Goal: Task Accomplishment & Management: Use online tool/utility

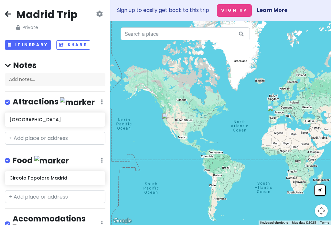
click at [29, 45] on button "Itinerary" at bounding box center [28, 44] width 46 height 9
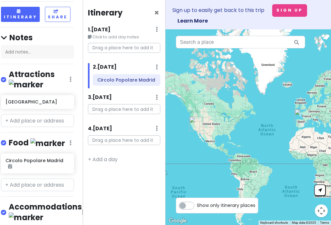
scroll to position [47, 4]
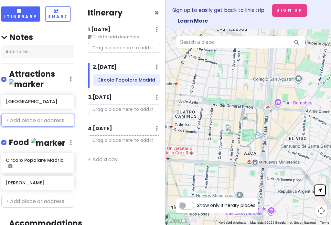
click at [46, 114] on input "text" at bounding box center [37, 120] width 73 height 13
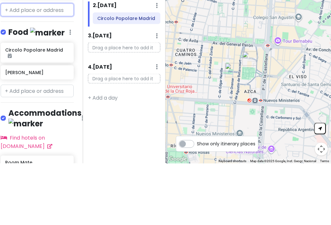
scroll to position [97, 4]
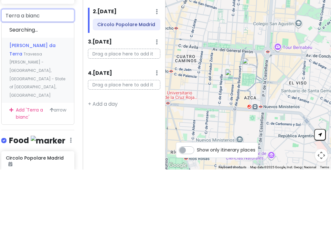
type input "Terra a bianca"
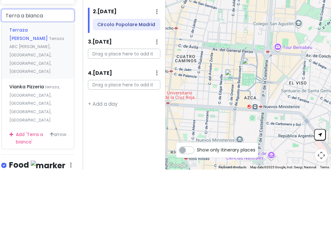
click at [40, 78] on div "Terraza [PERSON_NAME] Terraza ABC [PERSON_NAME], [GEOGRAPHIC_DATA], [GEOGRAPHIC…" at bounding box center [38, 106] width 72 height 57
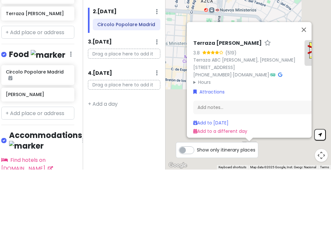
scroll to position [10, 0]
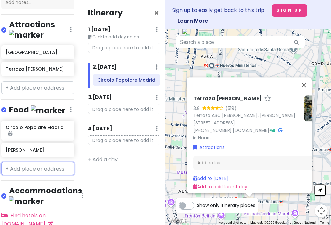
click at [31, 162] on input "text" at bounding box center [37, 168] width 73 height 13
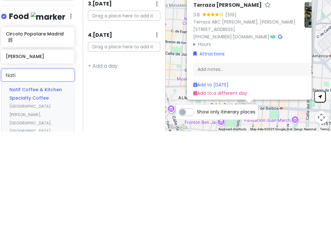
type input "Natif"
click at [46, 180] on span "Natif Coffee & Kitchen Specialty Coffee" at bounding box center [35, 187] width 53 height 15
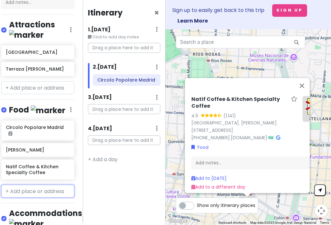
click at [42, 185] on input "text" at bounding box center [37, 191] width 73 height 13
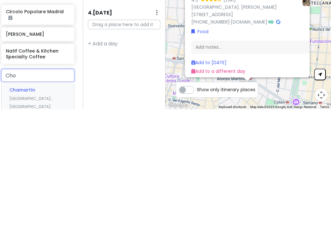
type input "Chok"
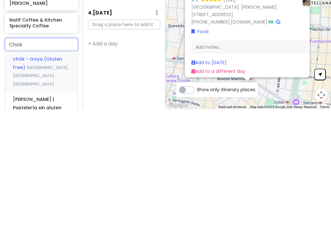
scroll to position [128, 0]
click at [38, 172] on span "chök - Goya (Gluten Free)" at bounding box center [37, 179] width 49 height 15
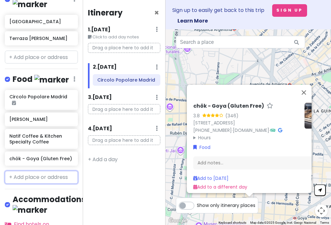
click at [35, 171] on input "text" at bounding box center [41, 177] width 73 height 13
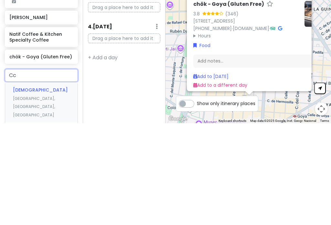
type input "C"
click at [18, 171] on input "Siri" at bounding box center [41, 177] width 73 height 13
click at [13, 171] on input "Siri" at bounding box center [41, 177] width 73 height 13
type input "Sisi"
click at [42, 198] on span "[GEOGRAPHIC_DATA][PERSON_NAME], [GEOGRAPHIC_DATA], [GEOGRAPHIC_DATA]" at bounding box center [34, 213] width 42 height 30
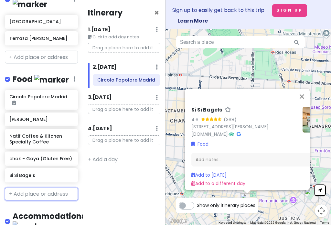
click at [35, 188] on input "text" at bounding box center [41, 194] width 73 height 13
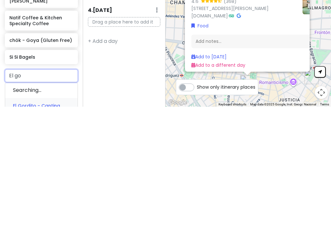
type input "El gor"
click at [28, 201] on div "El Gordito - Cantina [GEOGRAPHIC_DATA], [GEOGRAPHIC_DATA], [GEOGRAPHIC_DATA]" at bounding box center [41, 221] width 72 height 40
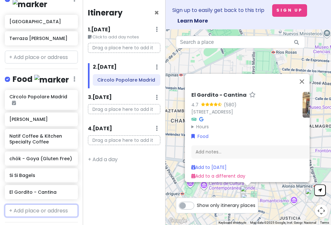
click at [42, 205] on input "text" at bounding box center [41, 211] width 73 height 13
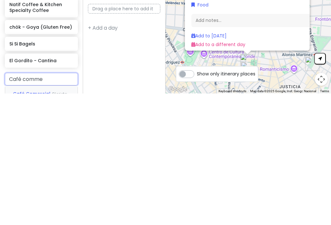
type input "Café commer"
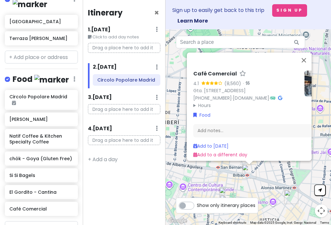
click at [46, 206] on h6 "Café Comercial" at bounding box center [41, 209] width 64 height 6
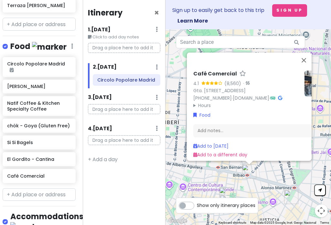
scroll to position [163, 2]
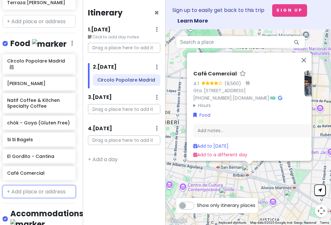
click at [49, 186] on input "text" at bounding box center [39, 192] width 73 height 13
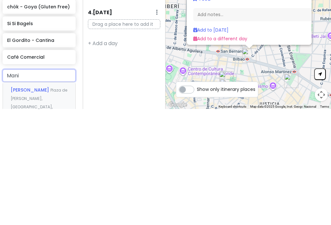
type input "Manif"
click at [47, 212] on span "[GEOGRAPHIC_DATA], [GEOGRAPHIC_DATA], [GEOGRAPHIC_DATA]" at bounding box center [32, 223] width 42 height 22
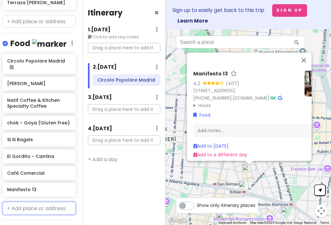
click at [42, 202] on input "text" at bounding box center [39, 208] width 73 height 13
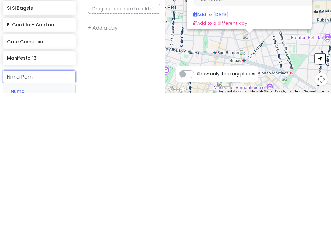
click at [15, 202] on input "Nima Pom" at bounding box center [39, 208] width 73 height 13
click at [43, 202] on input "Numa Pom" at bounding box center [39, 208] width 73 height 13
type input "Numa Numa"
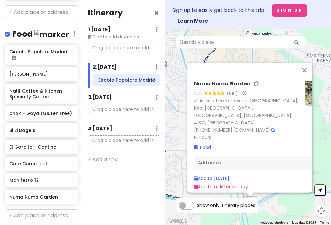
scroll to position [174, 0]
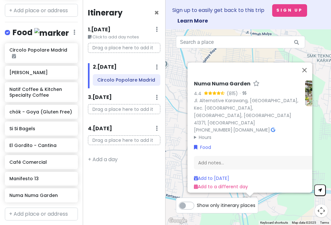
click at [57, 193] on h6 "Numa Numa Garden" at bounding box center [41, 196] width 64 height 6
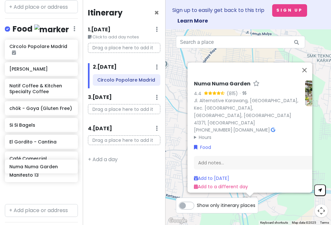
scroll to position [179, 0]
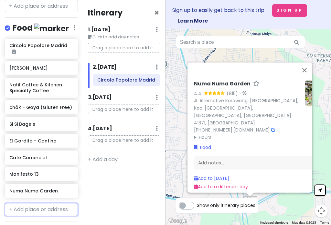
click at [44, 203] on input "text" at bounding box center [41, 209] width 73 height 13
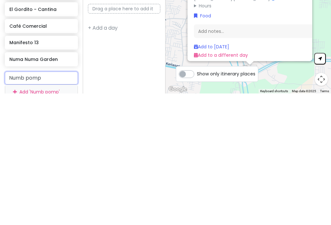
click at [18, 203] on input "Numb pomp" at bounding box center [41, 209] width 73 height 13
type input "Numa pomp"
click at [48, 203] on input "Numa pomp" at bounding box center [41, 209] width 73 height 13
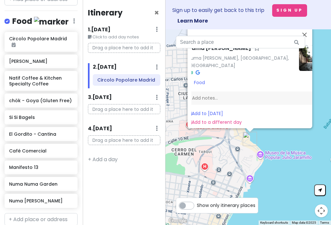
scroll to position [0, 7]
click at [248, 31] on button "Close" at bounding box center [304, 35] width 16 height 16
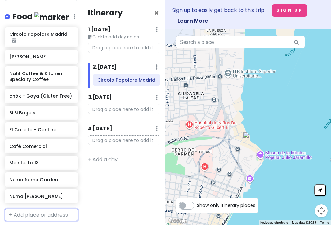
scroll to position [191, 0]
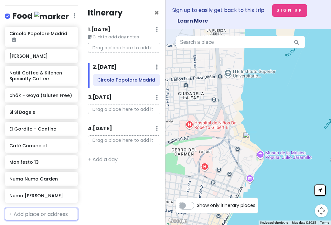
click at [55, 193] on h6 "Numa [PERSON_NAME]" at bounding box center [41, 196] width 64 height 6
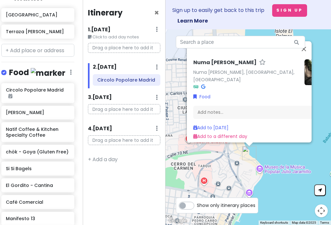
scroll to position [135, 4]
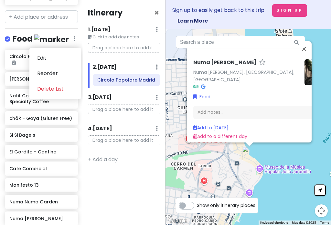
scroll to position [168, 0]
click at [40, 214] on input "text" at bounding box center [41, 220] width 73 height 13
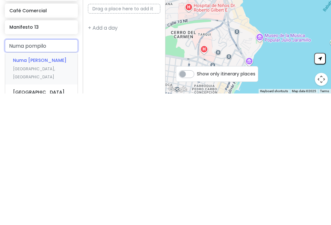
scroll to position [194, 0]
click at [58, 171] on input "[PERSON_NAME]" at bounding box center [41, 177] width 73 height 13
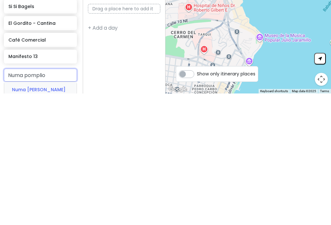
scroll to position [165, 1]
type input "N"
click at [19, 201] on input "Cichlids" at bounding box center [40, 207] width 73 height 13
type input "C"
type input "Malsana"
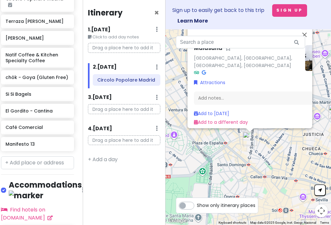
scroll to position [226, 4]
click at [46, 157] on input "text" at bounding box center [37, 163] width 73 height 13
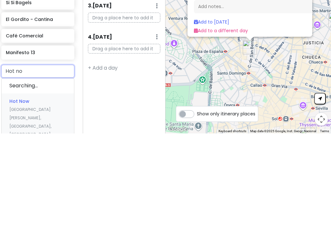
type input "Hot now"
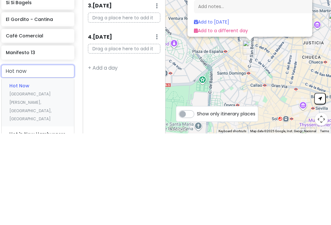
click at [39, 170] on div "Hot Now [GEOGRAPHIC_DATA][PERSON_NAME], [GEOGRAPHIC_DATA], [GEOGRAPHIC_DATA]" at bounding box center [38, 194] width 72 height 48
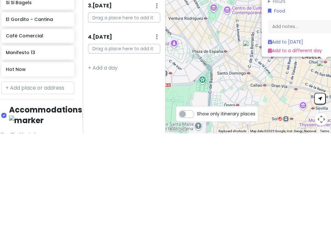
scroll to position [10, 0]
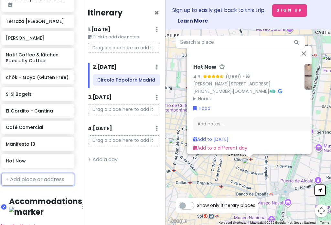
click at [49, 173] on input "text" at bounding box center [37, 179] width 73 height 13
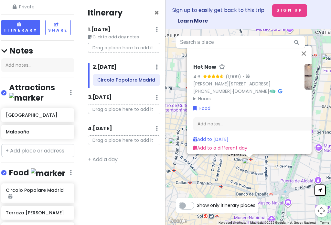
scroll to position [36, 4]
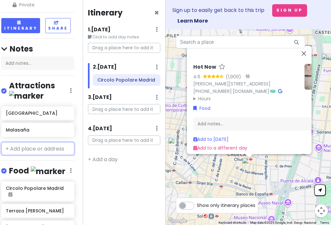
click at [42, 142] on input "text" at bounding box center [37, 148] width 73 height 13
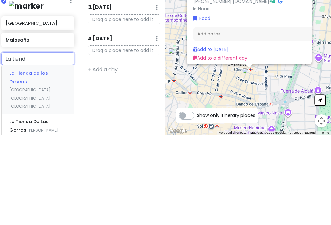
type input "La tienda"
click at [42, 156] on div "La Tienda de los Deseos [GEOGRAPHIC_DATA], [GEOGRAPHIC_DATA], [GEOGRAPHIC_DATA]" at bounding box center [38, 180] width 72 height 48
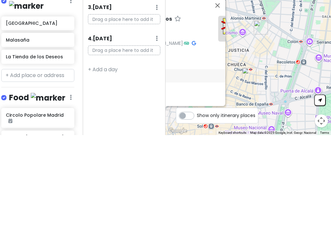
scroll to position [10, 0]
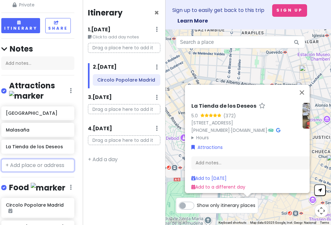
click at [44, 159] on input "text" at bounding box center [37, 165] width 73 height 13
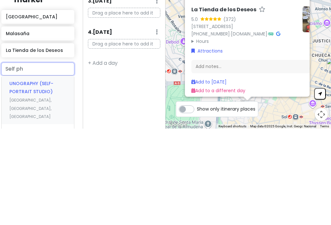
type input "Self pho"
click at [53, 172] on div "Matik Studios Self Photo Studio [GEOGRAPHIC_DATA], [GEOGRAPHIC_DATA], [GEOGRAPH…" at bounding box center [38, 196] width 72 height 48
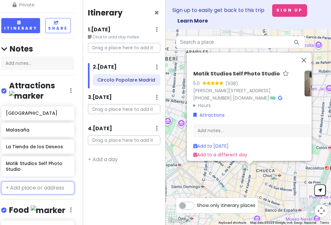
click at [56, 182] on input "text" at bounding box center [37, 188] width 73 height 13
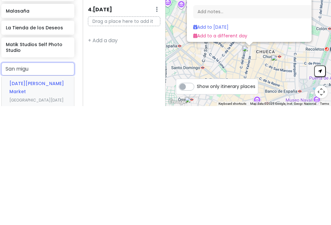
type input "San migue"
click at [61, 195] on div "[DATE][GEOGRAPHIC_DATA][PERSON_NAME][DATE][PERSON_NAME], [GEOGRAPHIC_DATA], [GE…" at bounding box center [38, 223] width 72 height 57
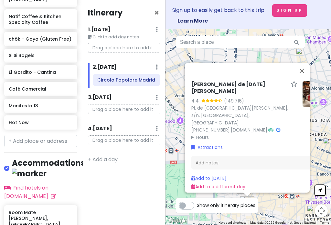
scroll to position [322, 0]
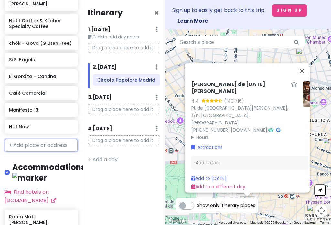
click at [45, 139] on input "text" at bounding box center [41, 145] width 73 height 13
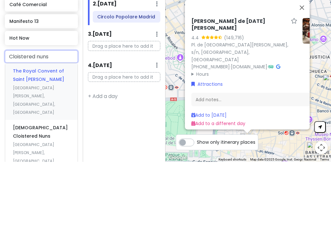
scroll to position [347, 0]
type input "Cloistered nun"
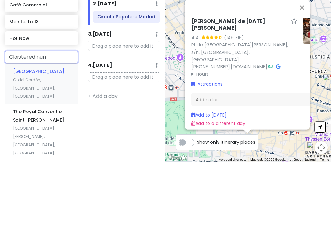
click at [47, 140] on span "C. del Cordón, [GEOGRAPHIC_DATA], [GEOGRAPHIC_DATA]" at bounding box center [34, 151] width 42 height 22
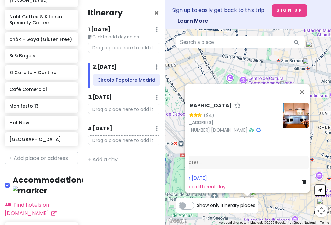
scroll to position [0, 21]
click at [245, 127] on link "[DOMAIN_NAME]" at bounding box center [227, 130] width 36 height 6
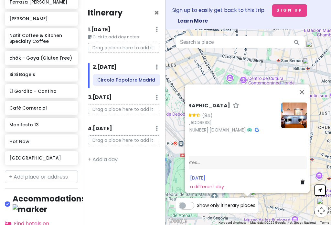
scroll to position [307, 0]
click at [47, 170] on input "text" at bounding box center [41, 176] width 73 height 13
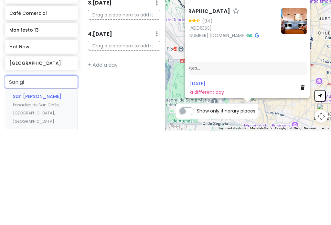
type input "San gin"
click at [56, 197] on span "Pasadizo de San Ginés, [GEOGRAPHIC_DATA], [GEOGRAPHIC_DATA]" at bounding box center [36, 208] width 47 height 22
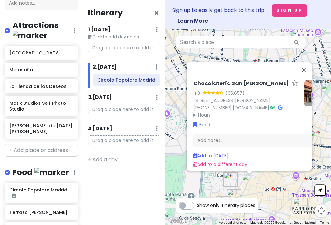
scroll to position [96, 0]
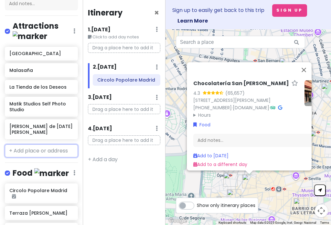
click at [44, 145] on input "text" at bounding box center [41, 151] width 73 height 13
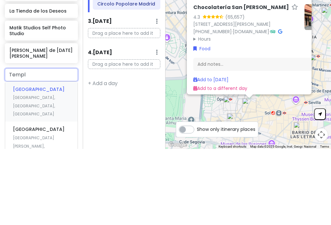
type input "[DEMOGRAPHIC_DATA]"
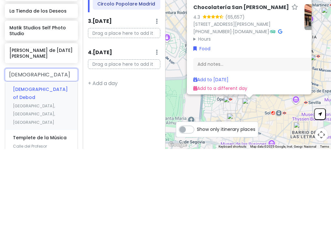
click at [56, 158] on div "[DEMOGRAPHIC_DATA][GEOGRAPHIC_DATA], [GEOGRAPHIC_DATA], [GEOGRAPHIC_DATA]" at bounding box center [41, 182] width 72 height 48
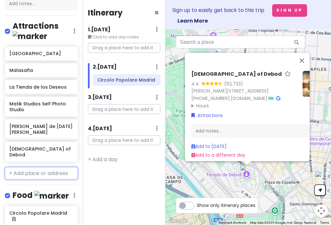
click at [49, 167] on input "text" at bounding box center [41, 173] width 73 height 13
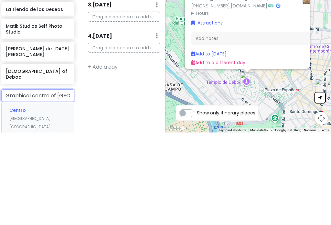
scroll to position [80, 4]
type input "Grap"
type input "S"
type input "El rast"
click at [51, 217] on span "[GEOGRAPHIC_DATA], [GEOGRAPHIC_DATA], [GEOGRAPHIC_DATA]" at bounding box center [30, 228] width 42 height 22
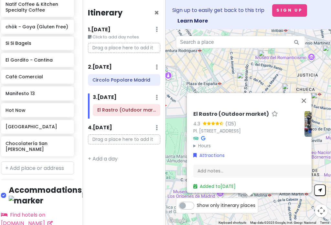
scroll to position [384, 4]
click at [47, 162] on input "text" at bounding box center [37, 168] width 73 height 13
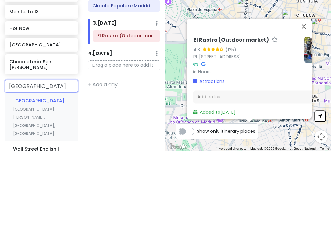
scroll to position [391, 0]
type input "[GEOGRAPHIC_DATA]"
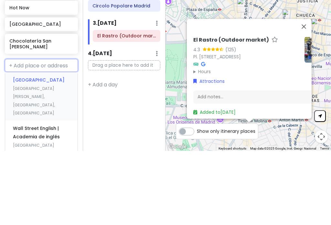
scroll to position [399, 0]
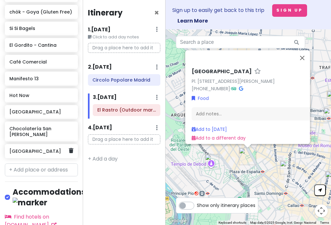
click at [72, 148] on icon at bounding box center [71, 150] width 5 height 5
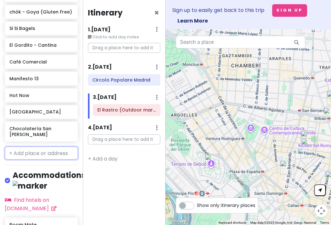
click at [70, 147] on input "text" at bounding box center [41, 153] width 73 height 13
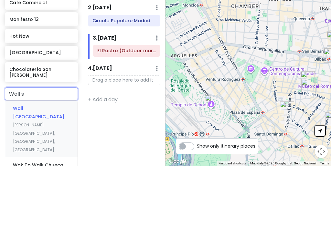
type input "Wall st"
click at [55, 182] on span "[PERSON_NAME][GEOGRAPHIC_DATA], [GEOGRAPHIC_DATA], [GEOGRAPHIC_DATA]" at bounding box center [34, 197] width 42 height 30
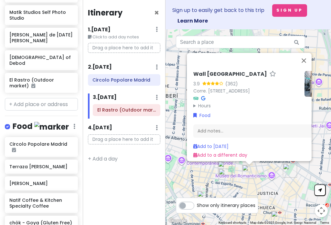
scroll to position [187, 0]
click at [43, 98] on input "text" at bounding box center [41, 104] width 73 height 13
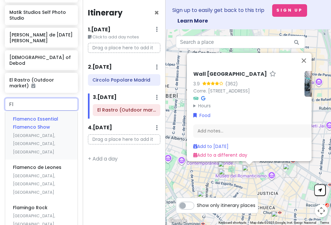
type input "F"
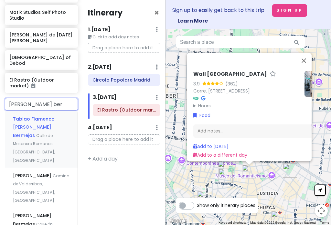
type input "[PERSON_NAME] berm"
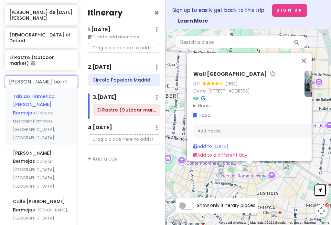
scroll to position [210, 0]
click at [58, 88] on div "Tablao Flamenco [PERSON_NAME] Bermejas [GEOGRAPHIC_DATA], [GEOGRAPHIC_DATA], [G…" at bounding box center [41, 116] width 72 height 57
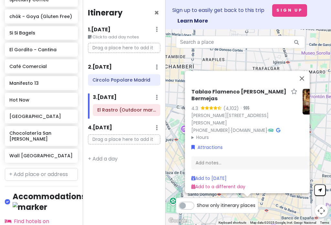
scroll to position [417, 0]
click at [52, 168] on input "text" at bounding box center [41, 174] width 73 height 13
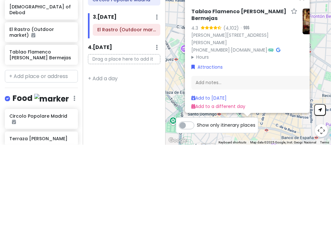
scroll to position [157, 0]
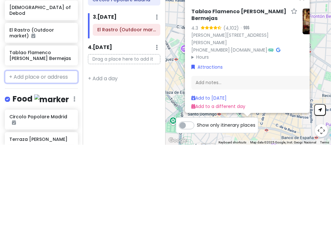
click at [48, 151] on input "text" at bounding box center [41, 157] width 73 height 13
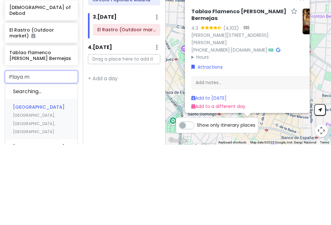
type input "[GEOGRAPHIC_DATA]"
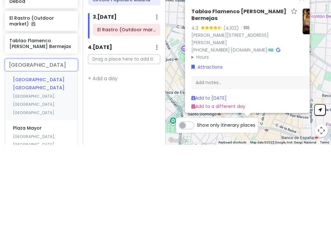
scroll to position [169, 0]
click at [55, 174] on span "[GEOGRAPHIC_DATA], [GEOGRAPHIC_DATA], [GEOGRAPHIC_DATA]" at bounding box center [34, 185] width 42 height 22
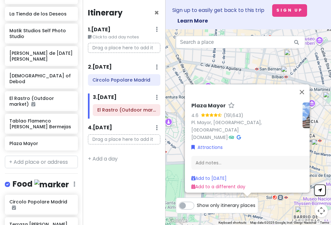
click at [248, 94] on button "Close" at bounding box center [302, 93] width 16 height 16
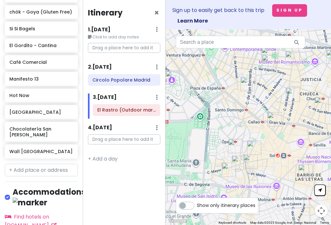
scroll to position [439, 0]
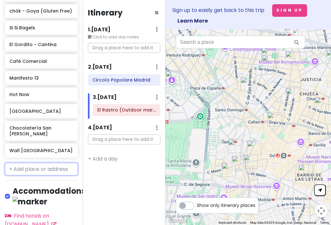
click at [49, 163] on input "text" at bounding box center [41, 169] width 73 height 13
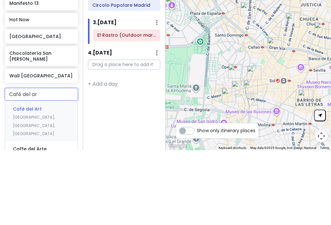
type input "Café del art"
click at [17, 181] on span "Café del Art" at bounding box center [27, 184] width 29 height 6
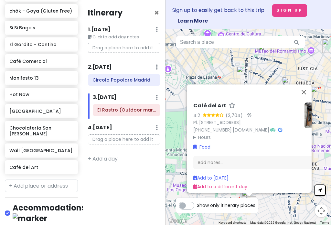
click at [248, 100] on div "Café del Art 4.2 (2,704) · Pl. [STREET_ADDRESS] [PHONE_NUMBER] · [DOMAIN_NAME] …" at bounding box center [262, 146] width 142 height 93
click at [248, 87] on button "Close" at bounding box center [304, 93] width 16 height 16
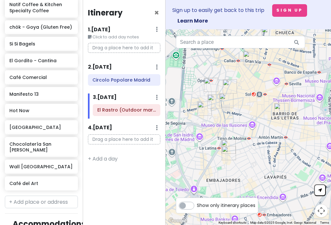
scroll to position [424, 0]
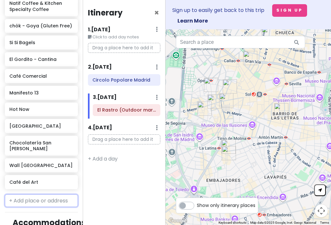
click at [55, 195] on input "text" at bounding box center [41, 201] width 73 height 13
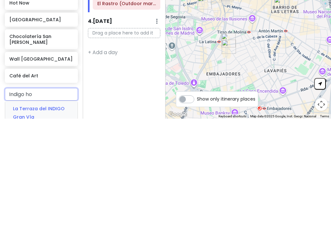
type input "Indigo hot"
click at [33, 212] on span "Hotel Indigo [GEOGRAPHIC_DATA] - Princesa by IHG" at bounding box center [41, 223] width 56 height 23
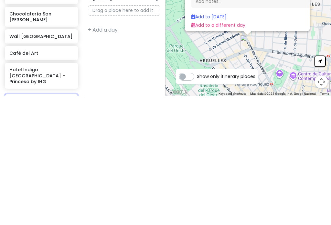
type input "Granvia18"
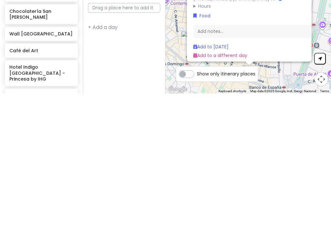
type input "Terraza de"
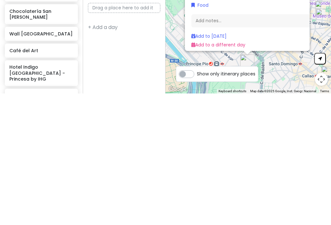
type input "[PERSON_NAME] sky bar"
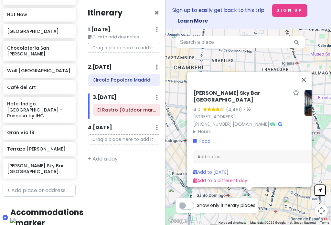
scroll to position [519, 2]
click at [60, 184] on input "text" at bounding box center [39, 190] width 73 height 13
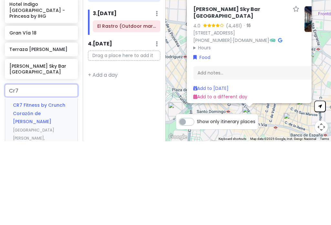
scroll to position [529, 1]
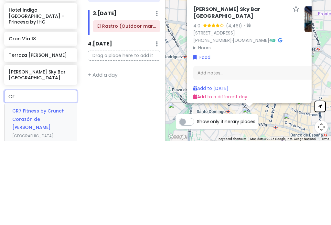
type input "C"
type input "Dearho"
click at [22, 201] on span "[GEOGRAPHIC_DATA], [GEOGRAPHIC_DATA], [GEOGRAPHIC_DATA]" at bounding box center [33, 212] width 42 height 22
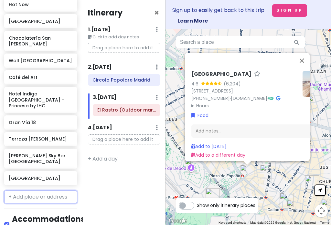
click at [51, 191] on input "text" at bounding box center [40, 197] width 73 height 13
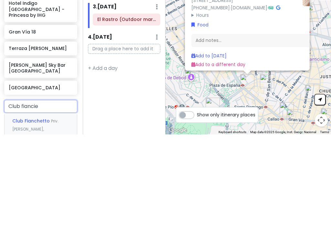
type input "Club fiancier"
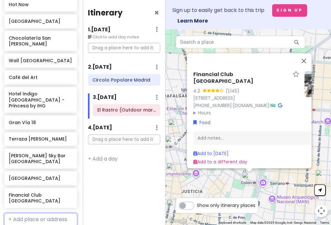
click at [46, 213] on input "text" at bounding box center [40, 219] width 73 height 13
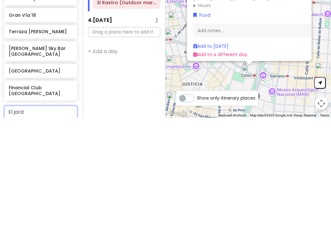
type input "El jardi"
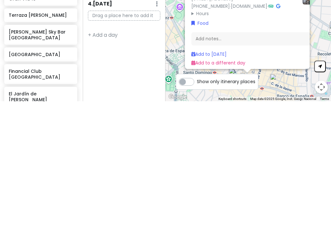
type input "[PERSON_NAME]"
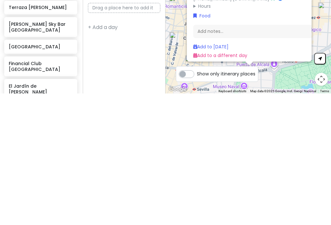
type input "[GEOGRAPHIC_DATA]"
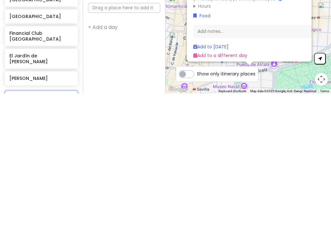
scroll to position [558, 0]
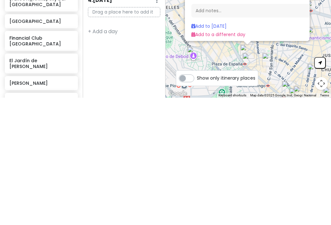
type input "[PERSON_NAME][MEDICAL_DATA]"
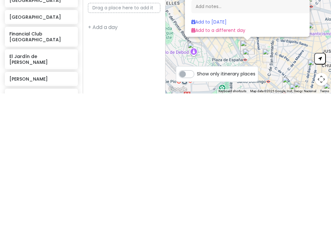
type input "Madremia"
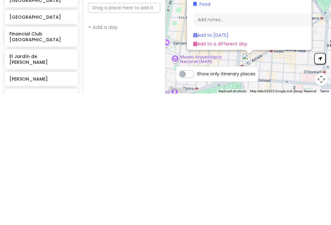
type input "[PERSON_NAME]"
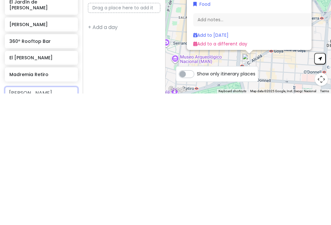
scroll to position [613, 0]
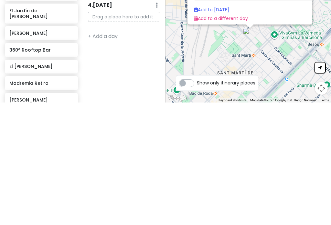
type input "Santo"
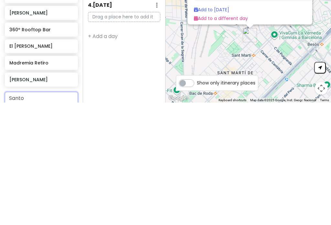
scroll to position [634, 0]
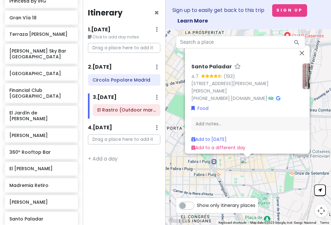
click at [248, 48] on button "Close" at bounding box center [302, 54] width 16 height 16
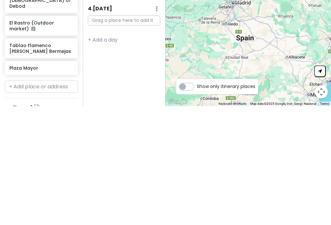
scroll to position [125, 0]
click at [57, 200] on input "text" at bounding box center [41, 206] width 73 height 13
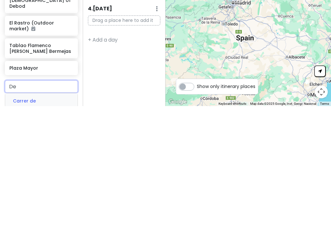
type input "D"
type input "Colors of [GEOGRAPHIC_DATA]"
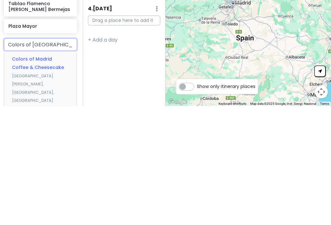
scroll to position [170, 1]
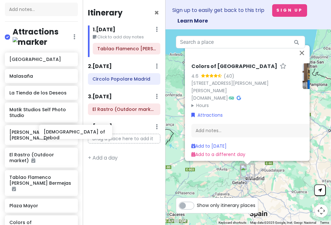
scroll to position [90, 4]
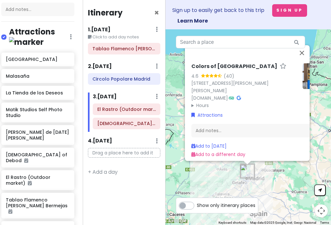
click at [248, 58] on button "Close" at bounding box center [302, 54] width 16 height 16
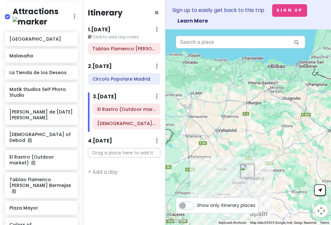
scroll to position [110, 0]
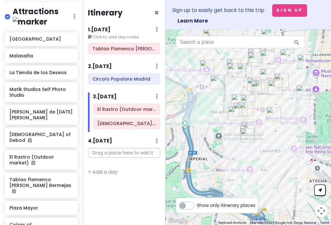
click at [135, 104] on div "El Rastro (Outdoor market)" at bounding box center [126, 109] width 67 height 11
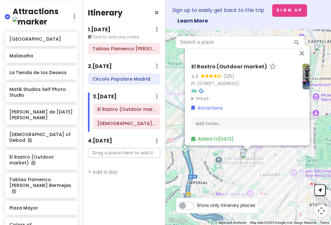
click at [248, 57] on button "Close" at bounding box center [302, 54] width 16 height 16
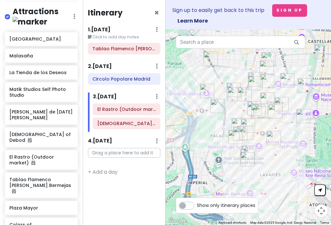
click at [36, 35] on div "[GEOGRAPHIC_DATA]" at bounding box center [41, 39] width 64 height 9
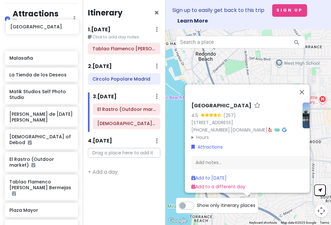
scroll to position [108, 0]
click at [248, 92] on button "Close" at bounding box center [302, 93] width 16 height 16
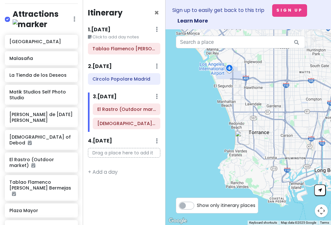
click at [55, 39] on h6 "[GEOGRAPHIC_DATA]" at bounding box center [41, 42] width 64 height 6
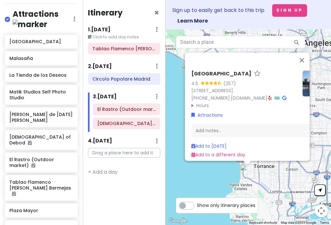
click at [248, 57] on button "Close" at bounding box center [302, 61] width 16 height 16
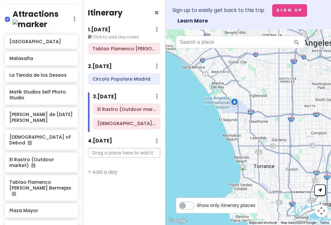
click at [55, 37] on div "[GEOGRAPHIC_DATA]" at bounding box center [41, 41] width 64 height 9
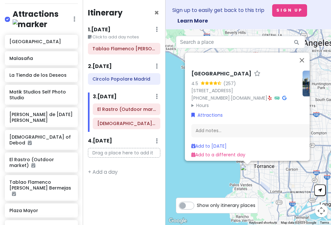
click at [65, 39] on h6 "[GEOGRAPHIC_DATA]" at bounding box center [41, 42] width 64 height 6
click at [28, 39] on h6 "[GEOGRAPHIC_DATA]" at bounding box center [41, 42] width 64 height 6
click at [26, 39] on h6 "[GEOGRAPHIC_DATA]" at bounding box center [41, 42] width 64 height 6
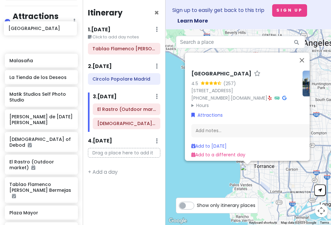
scroll to position [105, 0]
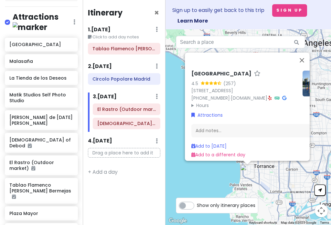
click at [30, 42] on h6 "[GEOGRAPHIC_DATA]" at bounding box center [41, 45] width 64 height 6
click at [47, 42] on h6 "[GEOGRAPHIC_DATA]" at bounding box center [41, 45] width 64 height 6
click at [68, 42] on h6 "[GEOGRAPHIC_DATA]" at bounding box center [41, 45] width 64 height 6
click at [67, 42] on h6 "[GEOGRAPHIC_DATA]" at bounding box center [41, 45] width 64 height 6
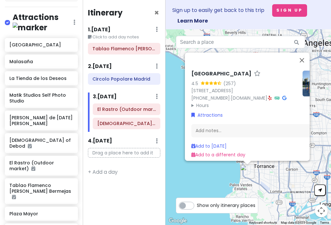
click at [64, 42] on h6 "[GEOGRAPHIC_DATA]" at bounding box center [41, 45] width 64 height 6
click at [248, 58] on button "Close" at bounding box center [302, 61] width 16 height 16
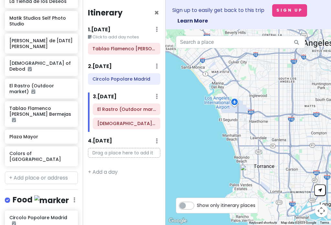
scroll to position [181, 0]
click at [53, 172] on input "text" at bounding box center [41, 178] width 73 height 13
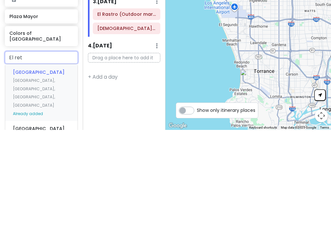
scroll to position [206, 0]
type input "El retire"
click at [20, 147] on input "El retire" at bounding box center [41, 153] width 73 height 13
click at [44, 174] on span "[GEOGRAPHIC_DATA], [GEOGRAPHIC_DATA], [GEOGRAPHIC_DATA], [GEOGRAPHIC_DATA]" at bounding box center [34, 189] width 42 height 30
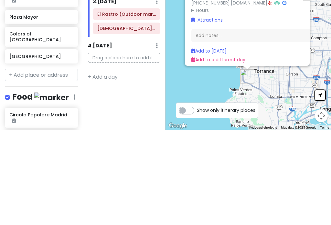
scroll to position [10, 0]
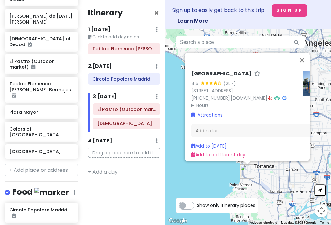
click at [61, 149] on h6 "[GEOGRAPHIC_DATA]" at bounding box center [41, 152] width 64 height 6
click at [57, 149] on h6 "[GEOGRAPHIC_DATA]" at bounding box center [41, 152] width 64 height 6
click at [42, 149] on h6 "[GEOGRAPHIC_DATA]" at bounding box center [41, 152] width 64 height 6
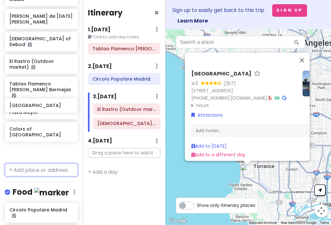
click at [46, 164] on input "text" at bounding box center [41, 170] width 73 height 13
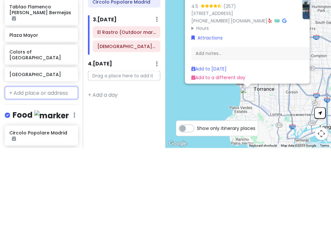
type input "W"
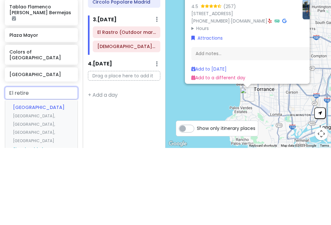
click at [27, 164] on input "El retire" at bounding box center [41, 170] width 73 height 13
click at [44, 164] on input "El retire" at bounding box center [41, 170] width 73 height 13
click at [26, 164] on input "El retire" at bounding box center [41, 170] width 73 height 13
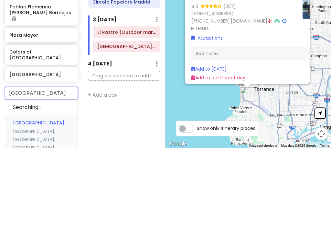
click at [17, 164] on input "[GEOGRAPHIC_DATA]" at bounding box center [41, 170] width 73 height 13
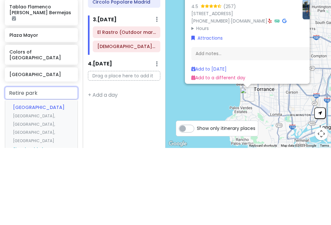
click at [47, 164] on input "Retire park" at bounding box center [41, 170] width 73 height 13
click at [15, 164] on input "Retire park" at bounding box center [41, 170] width 73 height 13
click at [51, 164] on input "Retiro park" at bounding box center [41, 170] width 73 height 13
type input "Retiro park madr"
click at [16, 181] on span "Retiro-Park" at bounding box center [26, 184] width 27 height 6
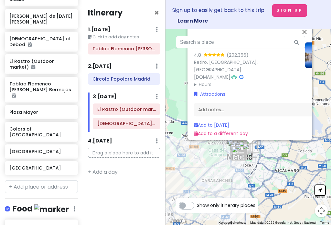
click at [53, 165] on h6 "[GEOGRAPHIC_DATA]" at bounding box center [41, 168] width 64 height 6
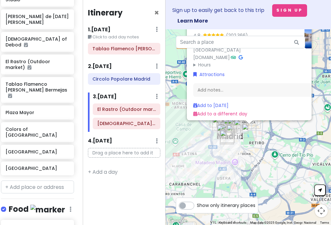
scroll to position [206, 4]
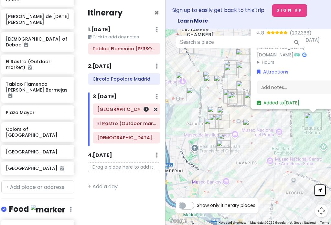
click at [155, 107] on icon at bounding box center [156, 109] width 4 height 5
click at [156, 118] on div "El Rastro (Outdoor market)" at bounding box center [126, 123] width 67 height 11
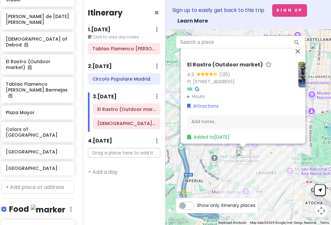
click at [156, 109] on div "El Rastro (Outdoor market)" at bounding box center [126, 109] width 67 height 11
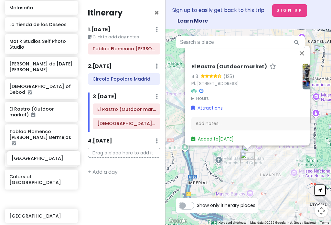
scroll to position [158, 0]
click at [71, 196] on icon at bounding box center [71, 198] width 5 height 5
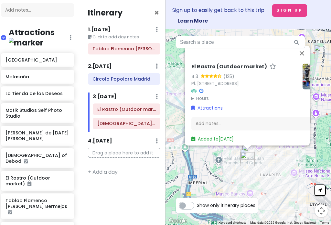
scroll to position [72, 3]
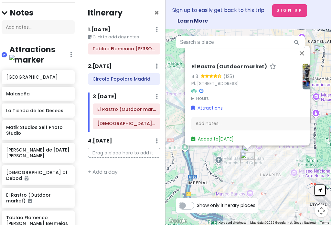
click at [48, 74] on h6 "[GEOGRAPHIC_DATA]" at bounding box center [38, 77] width 64 height 6
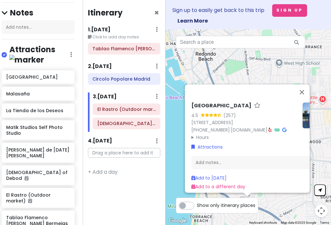
click at [64, 70] on div "[GEOGRAPHIC_DATA]" at bounding box center [38, 77] width 73 height 14
click at [59, 74] on h6 "[GEOGRAPHIC_DATA]" at bounding box center [38, 77] width 64 height 6
click at [248, 86] on button "Close" at bounding box center [302, 93] width 16 height 16
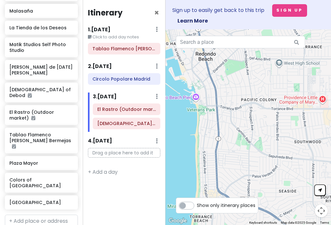
scroll to position [156, 0]
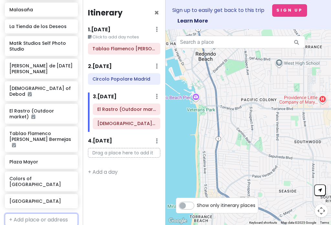
click at [55, 214] on input "text" at bounding box center [41, 220] width 73 height 13
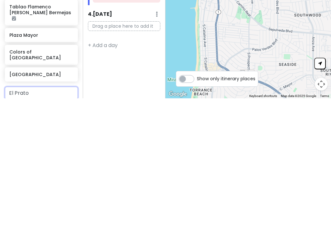
click at [24, 214] on input "El Prato" at bounding box center [41, 220] width 73 height 13
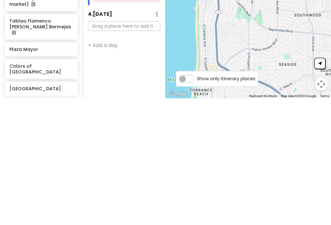
scroll to position [143, 0]
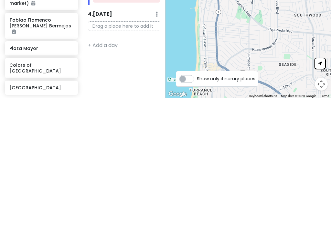
type input "[GEOGRAPHIC_DATA][PERSON_NAME] madr"
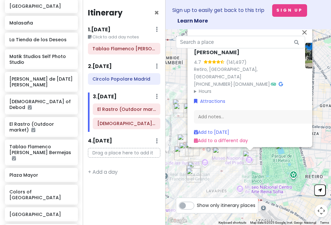
click at [248, 35] on button "Close" at bounding box center [304, 33] width 16 height 16
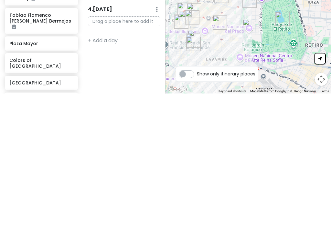
type input "E"
type input "Tuartetu"
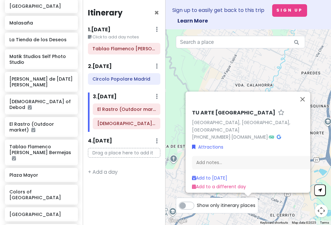
click at [248, 100] on button "Close" at bounding box center [303, 100] width 16 height 16
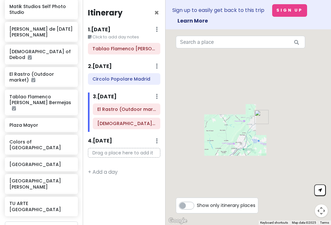
scroll to position [194, 0]
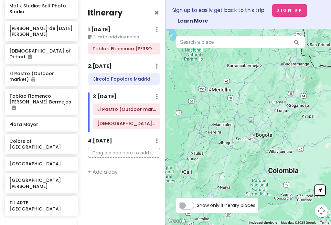
click at [46, 200] on h6 "TU ARTE [GEOGRAPHIC_DATA]" at bounding box center [41, 206] width 64 height 12
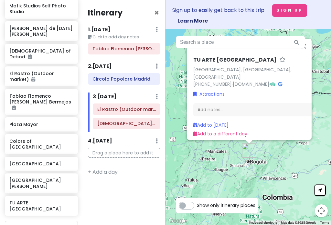
click at [51, 200] on h6 "TU ARTE [GEOGRAPHIC_DATA]" at bounding box center [41, 206] width 64 height 12
click at [43, 221] on input "text" at bounding box center [41, 227] width 73 height 13
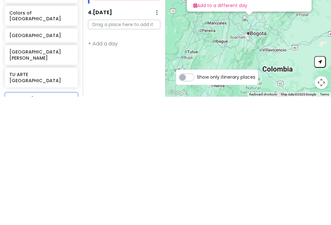
click at [44, 221] on input "La masa [GEOGRAPHIC_DATA]" at bounding box center [41, 227] width 73 height 13
type input "L"
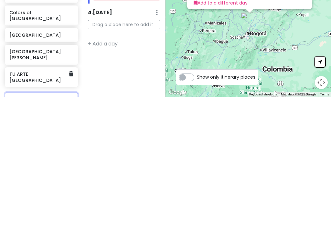
click at [71, 200] on icon at bounding box center [71, 202] width 5 height 5
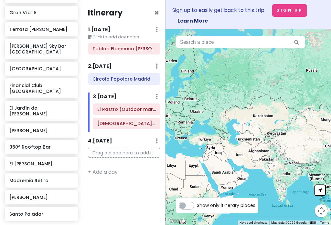
scroll to position [706, 0]
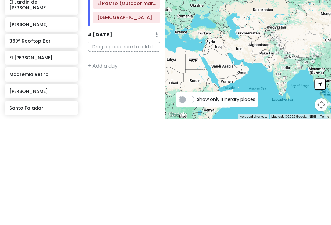
type input "The library wine club madr"
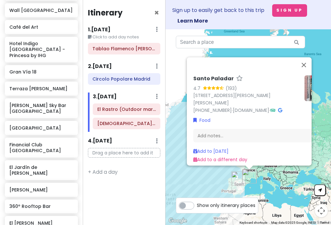
scroll to position [648, 0]
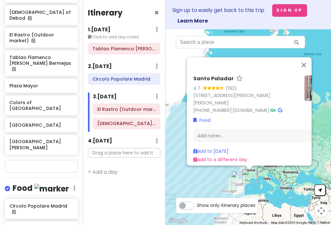
scroll to position [233, 0]
click at [47, 160] on input "text" at bounding box center [41, 166] width 73 height 13
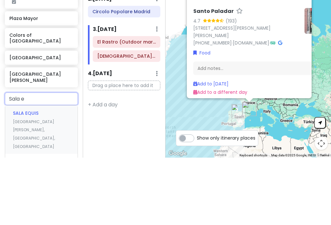
type input "Sala eq"
click at [62, 173] on div "SALA EQUIS [GEOGRAPHIC_DATA][PERSON_NAME], [GEOGRAPHIC_DATA], [GEOGRAPHIC_DATA]" at bounding box center [41, 197] width 72 height 48
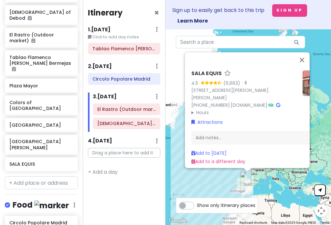
click at [248, 53] on button "Close" at bounding box center [302, 61] width 16 height 16
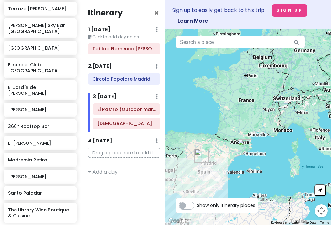
scroll to position [743, 2]
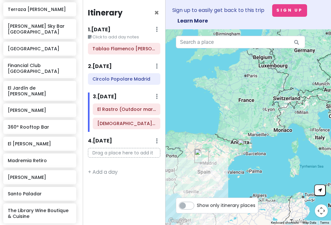
click at [55, 191] on h6 "Santo Paladar" at bounding box center [40, 194] width 64 height 6
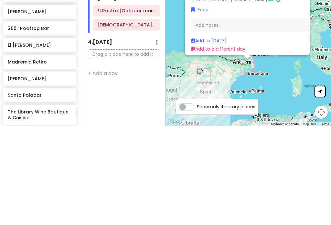
type input "Fanatica"
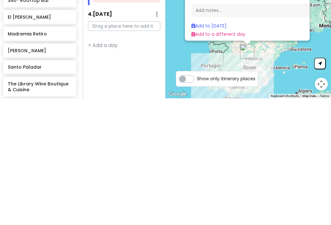
type input "Casa suecia"
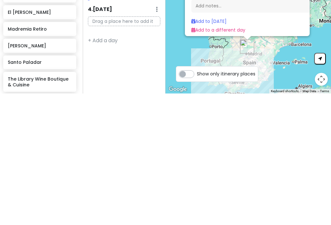
type input "Picalagr"
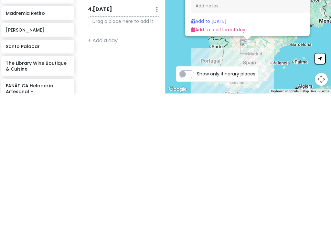
type input "Bless hotel"
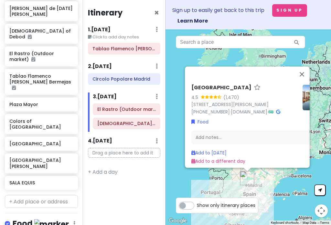
scroll to position [213, 0]
click at [48, 196] on input "text" at bounding box center [41, 202] width 73 height 13
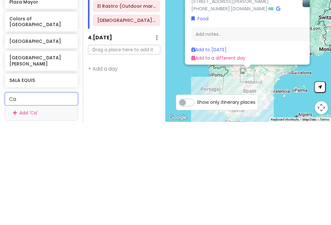
type input "C"
type input "El [PERSON_NAME] de [GEOGRAPHIC_DATA]"
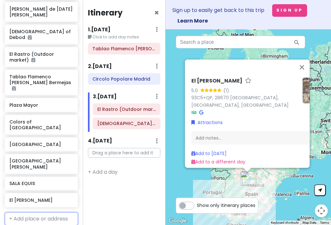
click at [53, 213] on input "text" at bounding box center [41, 219] width 73 height 13
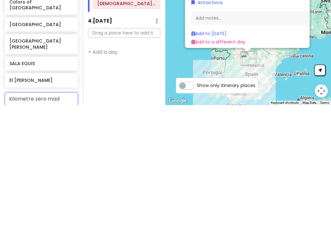
type input "Kilometre zero madr"
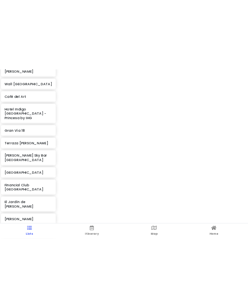
scroll to position [691, 0]
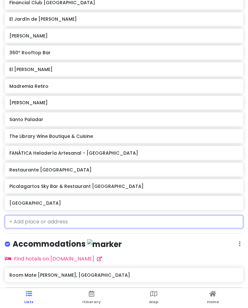
click at [113, 215] on input "text" at bounding box center [124, 221] width 238 height 13
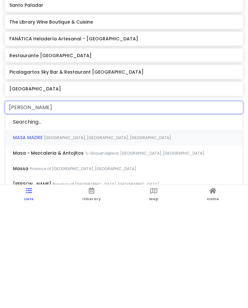
type input "Masa madrid"
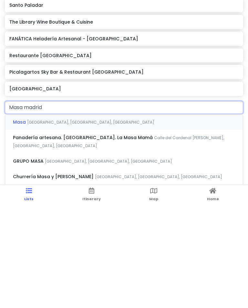
click at [95, 218] on div "Masa [GEOGRAPHIC_DATA], [GEOGRAPHIC_DATA], [GEOGRAPHIC_DATA]" at bounding box center [124, 226] width 238 height 16
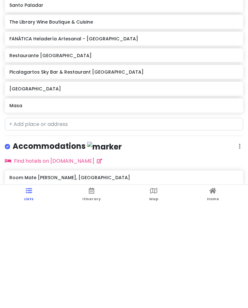
scroll to position [30, 0]
